Goal: Task Accomplishment & Management: Manage account settings

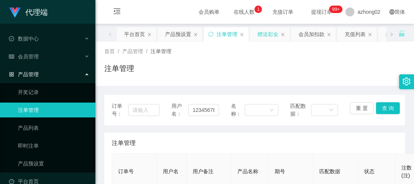
click at [258, 34] on div "赠送彩金" at bounding box center [267, 34] width 21 height 14
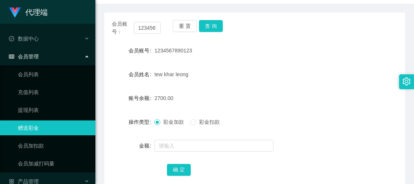
scroll to position [83, 0]
click at [207, 23] on button "查 询" at bounding box center [211, 26] width 24 height 12
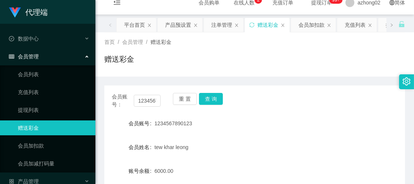
scroll to position [0, 0]
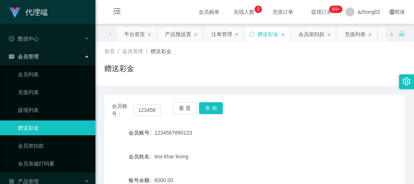
click at [389, 33] on icon "图标: right" at bounding box center [391, 34] width 4 height 4
click at [275, 33] on div "充值列表" at bounding box center [276, 34] width 21 height 14
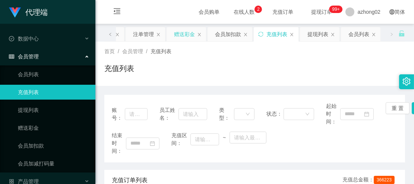
click at [186, 33] on div "赠送彩金" at bounding box center [184, 34] width 21 height 14
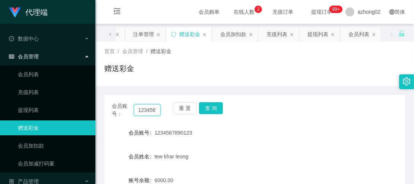
scroll to position [0, 19]
drag, startPoint x: 135, startPoint y: 109, endPoint x: 171, endPoint y: 109, distance: 36.5
click at [171, 109] on div "会员账号： 1234567890123 重 置 查 询" at bounding box center [254, 110] width 300 height 16
click at [278, 35] on div "充值列表" at bounding box center [276, 34] width 21 height 14
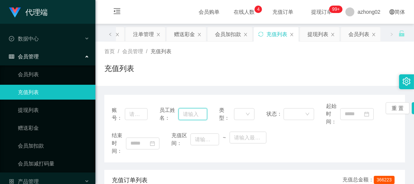
click at [191, 115] on input "text" at bounding box center [192, 114] width 29 height 12
paste input "1234567890123"
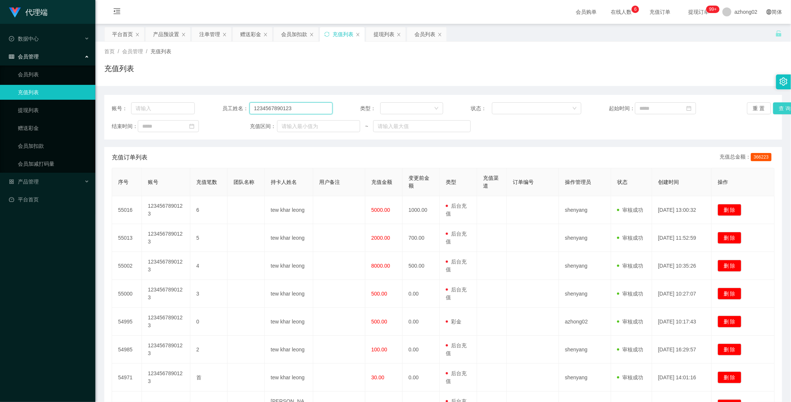
type input "1234567890123"
click at [779, 111] on button "查 询" at bounding box center [785, 108] width 24 height 12
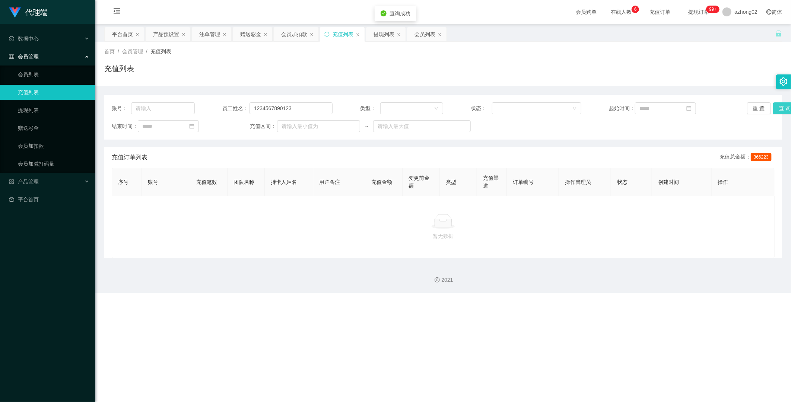
click at [778, 109] on button "查 询" at bounding box center [785, 108] width 24 height 12
click at [138, 107] on input "text" at bounding box center [163, 108] width 64 height 12
paste input "1234567890123"
type input "1234567890123"
click at [296, 108] on input "1234567890123" at bounding box center [290, 108] width 83 height 12
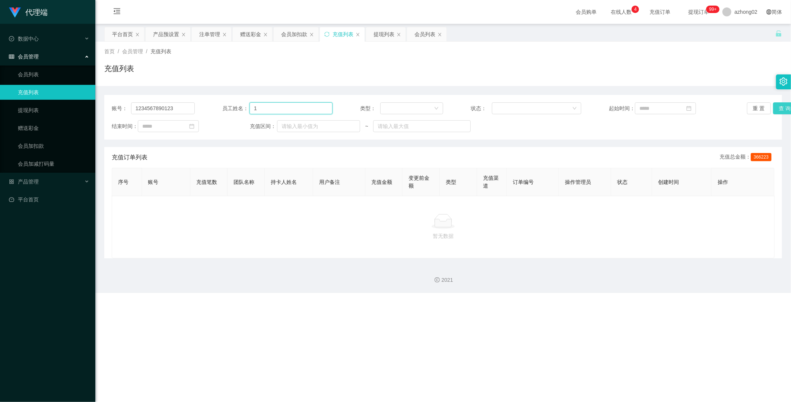
type input "1"
click at [785, 106] on button "查 询" at bounding box center [785, 108] width 24 height 12
click at [777, 110] on button "查 询" at bounding box center [785, 108] width 24 height 12
click at [383, 36] on div "提现列表" at bounding box center [383, 34] width 21 height 14
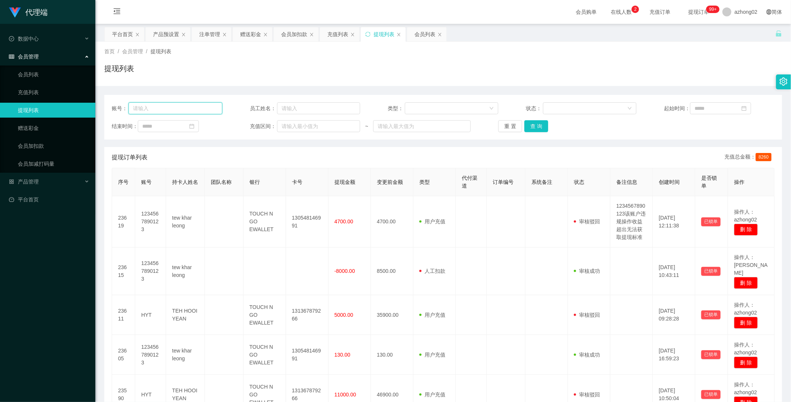
click at [180, 109] on input "text" at bounding box center [175, 108] width 94 height 12
paste input "1234567890123"
type input "1234567890123"
click at [533, 123] on button "查 询" at bounding box center [536, 126] width 24 height 12
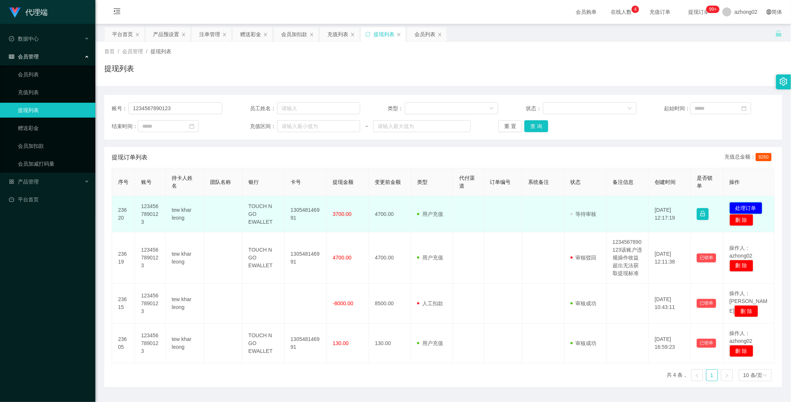
click at [741, 207] on button "处理订单" at bounding box center [745, 208] width 33 height 12
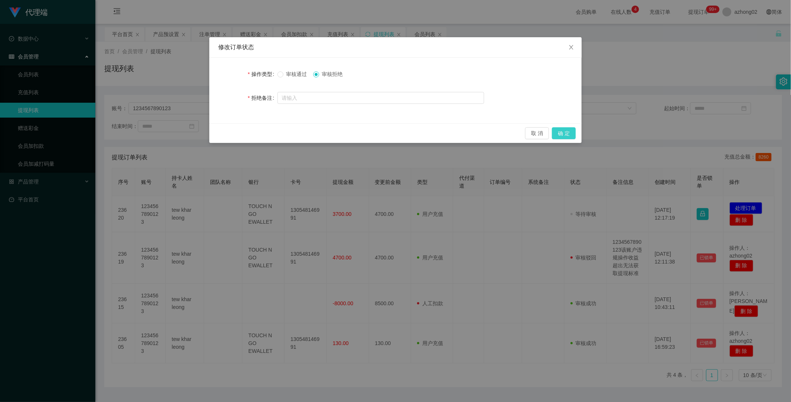
click at [563, 132] on button "确 定" at bounding box center [564, 133] width 24 height 12
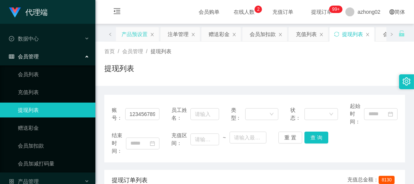
click at [137, 34] on div "产品预设置" at bounding box center [135, 34] width 26 height 14
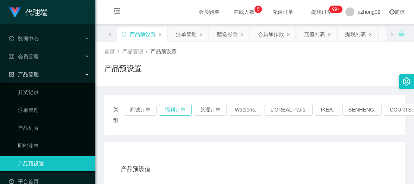
click at [174, 111] on button "福利订单" at bounding box center [175, 110] width 33 height 12
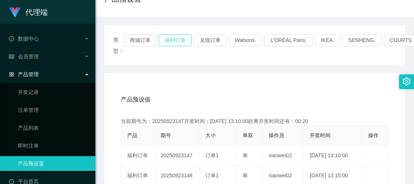
scroll to position [124, 0]
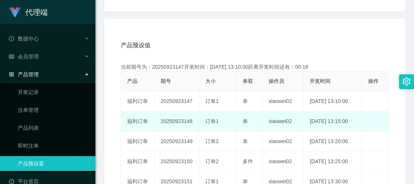
click at [180, 120] on td "20250923148" at bounding box center [176, 122] width 45 height 20
copy td "20250923148"
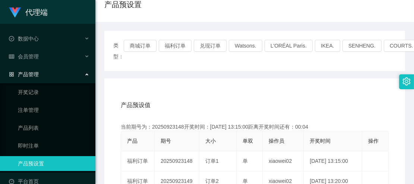
scroll to position [0, 0]
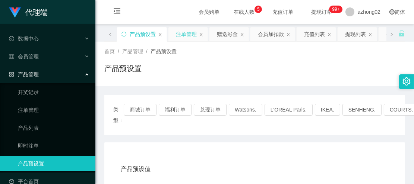
click at [185, 37] on div "注单管理" at bounding box center [186, 34] width 21 height 14
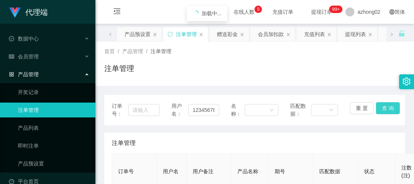
click at [379, 106] on button "查 询" at bounding box center [388, 108] width 24 height 12
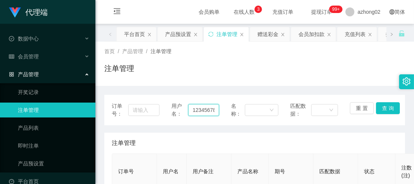
scroll to position [0, 15]
drag, startPoint x: 189, startPoint y: 110, endPoint x: 219, endPoint y: 111, distance: 29.8
click at [220, 111] on div "订单号： 用户名： 1234567890123 名称： 匹配数据： 重 置 查 询" at bounding box center [254, 110] width 285 height 16
click at [221, 66] on div "注单管理" at bounding box center [254, 71] width 300 height 17
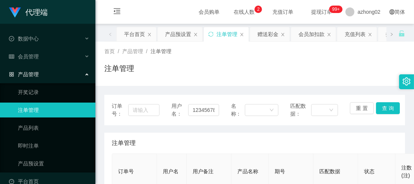
click at [229, 69] on div "注单管理" at bounding box center [254, 71] width 300 height 17
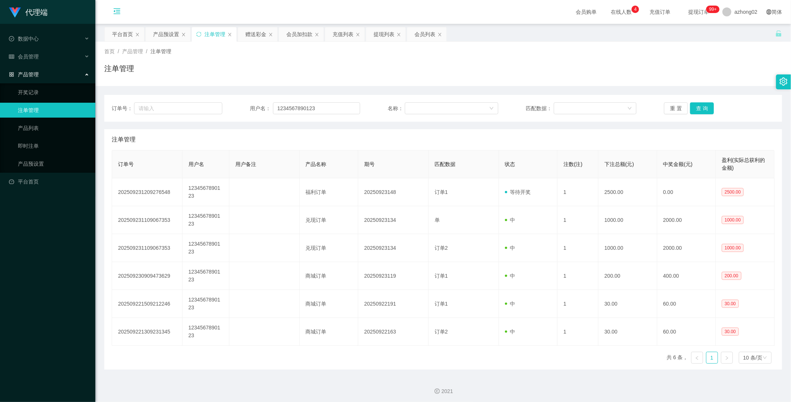
click at [116, 10] on icon "图标: menu-fold" at bounding box center [116, 10] width 7 height 7
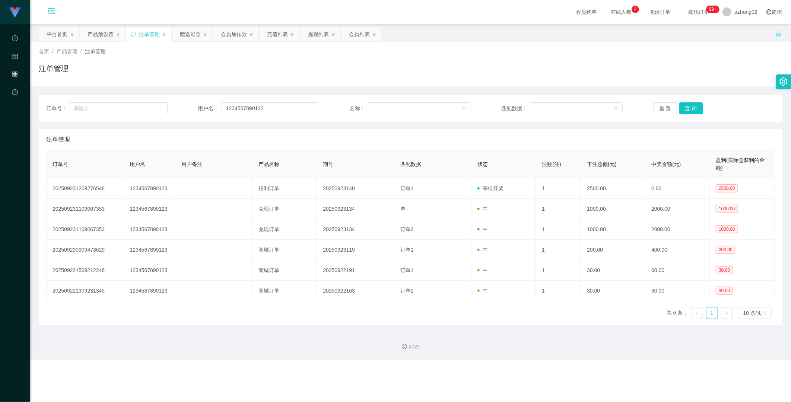
click at [50, 12] on icon "图标: menu-unfold" at bounding box center [51, 11] width 7 height 6
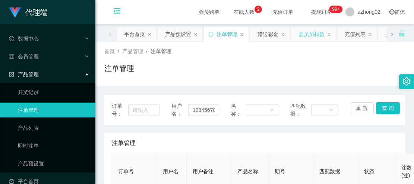
click at [307, 38] on div "会员加扣款" at bounding box center [311, 34] width 26 height 14
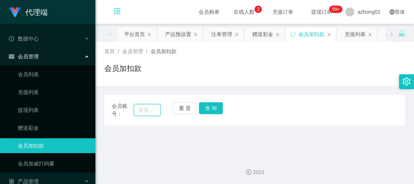
click at [146, 111] on input "text" at bounding box center [147, 110] width 27 height 12
paste input "0166295582"
type input "0166295582"
click at [209, 106] on button "查 询" at bounding box center [211, 108] width 24 height 12
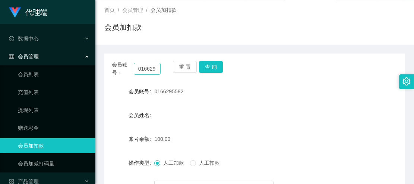
scroll to position [0, 0]
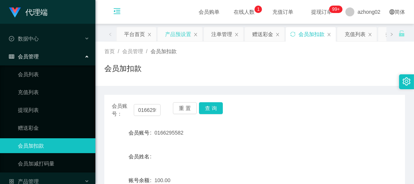
click at [184, 34] on div "产品预设置" at bounding box center [178, 34] width 26 height 14
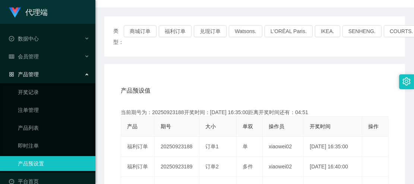
scroll to position [41, 0]
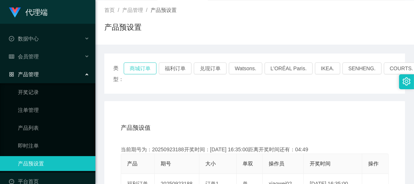
click at [142, 68] on button "商城订单" at bounding box center [140, 69] width 33 height 12
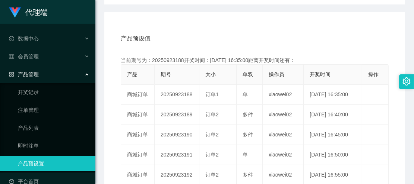
scroll to position [165, 0]
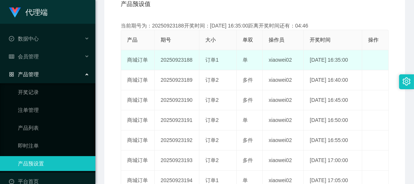
click at [173, 61] on td "20250923188" at bounding box center [176, 60] width 45 height 20
copy td "20250923188"
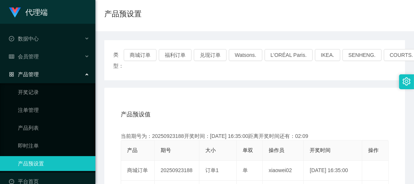
scroll to position [0, 0]
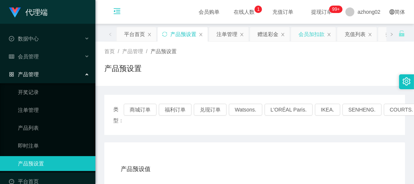
click at [315, 33] on div "会员加扣款" at bounding box center [311, 34] width 26 height 14
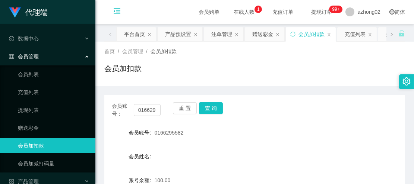
scroll to position [41, 0]
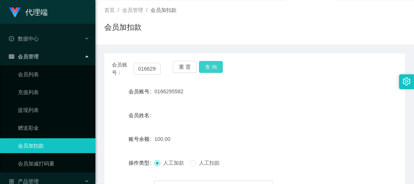
click at [212, 69] on button "查 询" at bounding box center [211, 67] width 24 height 12
click at [212, 68] on button "查 询" at bounding box center [211, 67] width 24 height 12
click at [213, 65] on button "查 询" at bounding box center [211, 67] width 24 height 12
click at [207, 68] on button "查 询" at bounding box center [211, 67] width 24 height 12
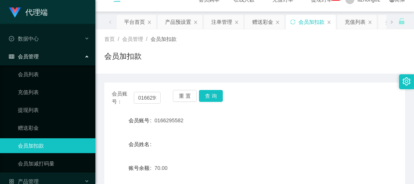
scroll to position [0, 0]
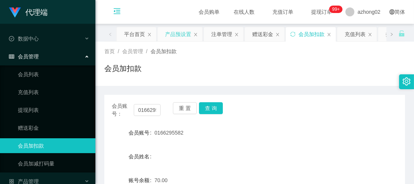
click at [175, 38] on div "产品预设置" at bounding box center [178, 34] width 26 height 14
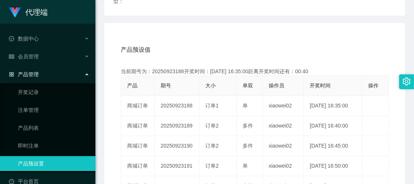
scroll to position [124, 0]
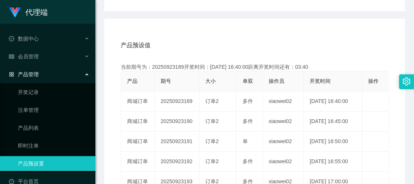
click at [204, 40] on div "产品预设值 添加期号" at bounding box center [255, 45] width 268 height 21
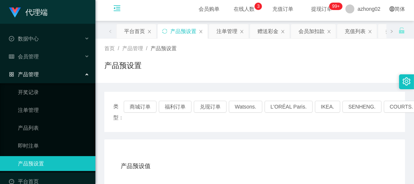
scroll to position [0, 0]
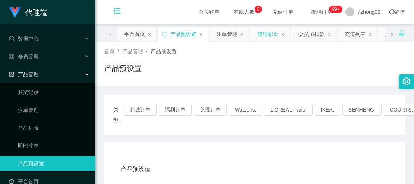
drag, startPoint x: 263, startPoint y: 32, endPoint x: 266, endPoint y: 37, distance: 5.7
click at [263, 33] on div "赠送彩金" at bounding box center [267, 34] width 21 height 14
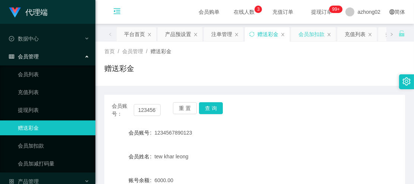
click at [313, 38] on div "会员加扣款" at bounding box center [311, 34] width 26 height 14
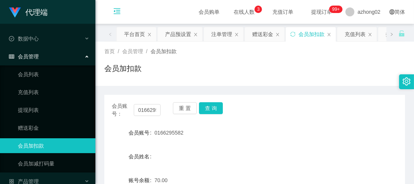
scroll to position [41, 0]
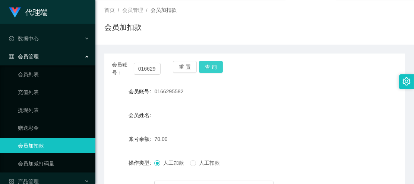
click at [211, 67] on button "查 询" at bounding box center [211, 67] width 24 height 12
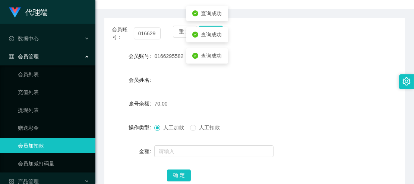
scroll to position [124, 0]
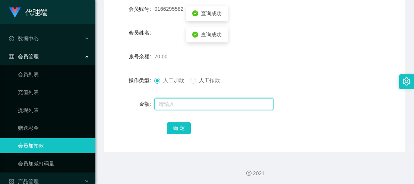
click at [163, 102] on input "text" at bounding box center [213, 104] width 119 height 12
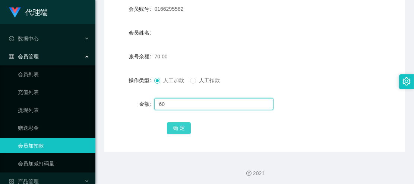
type input "60"
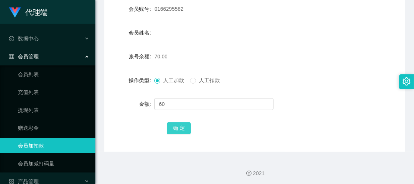
click at [180, 129] on button "确 定" at bounding box center [179, 128] width 24 height 12
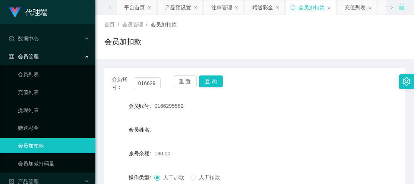
scroll to position [0, 0]
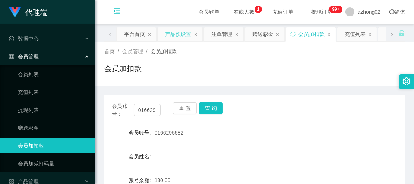
click at [183, 35] on div "产品预设置" at bounding box center [178, 34] width 26 height 14
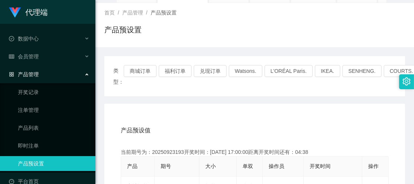
scroll to position [83, 0]
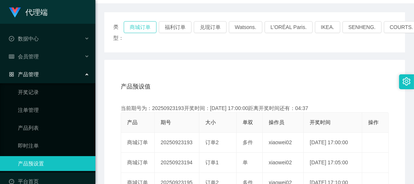
click at [146, 26] on button "商城订单" at bounding box center [140, 27] width 33 height 12
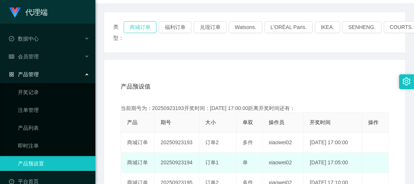
scroll to position [165, 0]
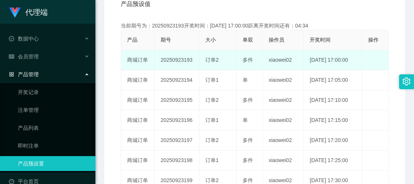
click at [177, 61] on td "20250923193" at bounding box center [176, 60] width 45 height 20
copy td "20250923193"
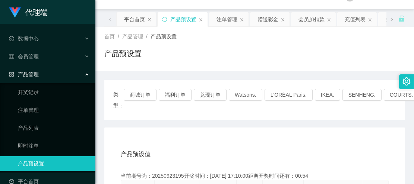
scroll to position [0, 0]
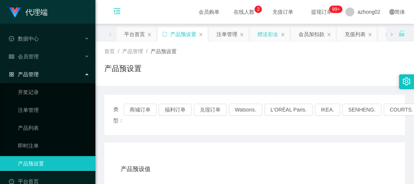
click at [261, 36] on div "赠送彩金" at bounding box center [267, 34] width 21 height 14
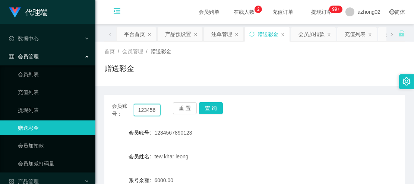
scroll to position [0, 19]
drag, startPoint x: 135, startPoint y: 112, endPoint x: 165, endPoint y: 113, distance: 30.2
click at [165, 113] on div "会员账号： 1234567890123 重 置 查 询" at bounding box center [254, 110] width 300 height 16
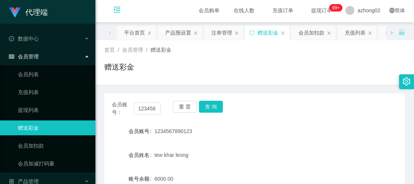
scroll to position [0, 0]
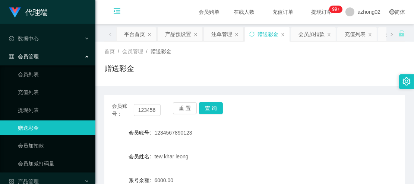
drag, startPoint x: 372, startPoint y: 0, endPoint x: 201, endPoint y: 77, distance: 187.4
click at [201, 77] on div "赠送彩金" at bounding box center [254, 71] width 300 height 17
drag, startPoint x: 343, startPoint y: 1, endPoint x: 303, endPoint y: 67, distance: 77.2
click at [303, 67] on div "赠送彩金" at bounding box center [254, 71] width 300 height 17
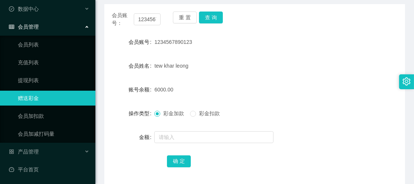
scroll to position [41, 0]
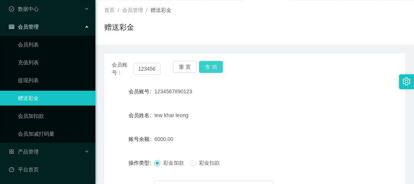
click at [214, 66] on button "查 询" at bounding box center [211, 67] width 24 height 12
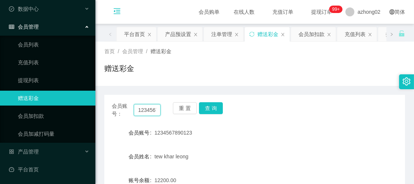
scroll to position [0, 19]
drag, startPoint x: 137, startPoint y: 112, endPoint x: 162, endPoint y: 111, distance: 24.6
click at [162, 111] on div "会员账号： 1234567890123 重 置 查 询" at bounding box center [254, 110] width 300 height 16
click at [220, 35] on div "注单管理" at bounding box center [221, 34] width 21 height 14
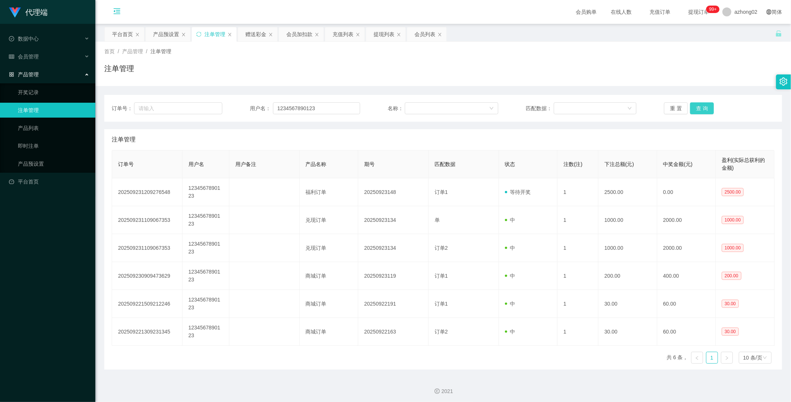
click at [698, 106] on button "查 询" at bounding box center [702, 108] width 24 height 12
drag, startPoint x: 674, startPoint y: 0, endPoint x: 574, endPoint y: 61, distance: 116.7
click at [574, 61] on div "首页 / 产品管理 / 注单管理 / 注单管理" at bounding box center [442, 64] width 677 height 32
click at [773, 56] on div "首页 / 产品管理 / 注单管理 / 注单管理" at bounding box center [442, 64] width 677 height 32
